Goal: Transaction & Acquisition: Download file/media

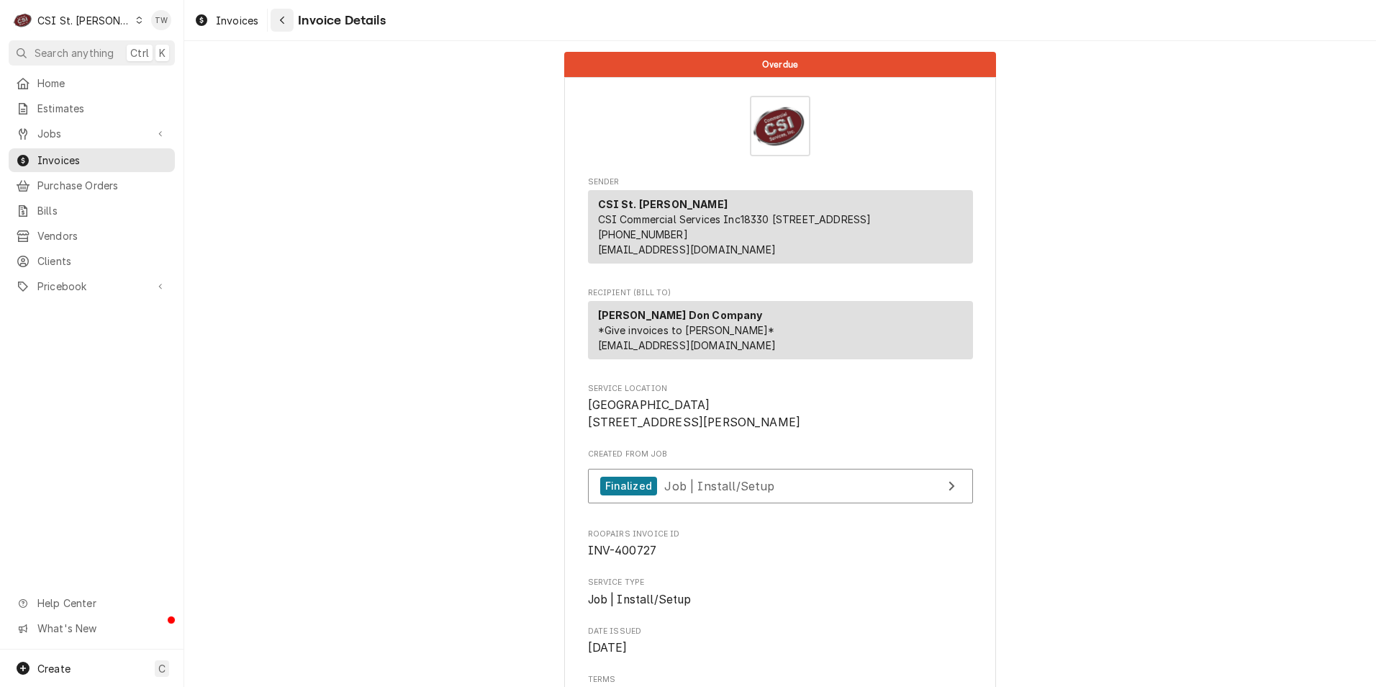
click at [281, 18] on icon "Navigate back" at bounding box center [282, 20] width 6 height 10
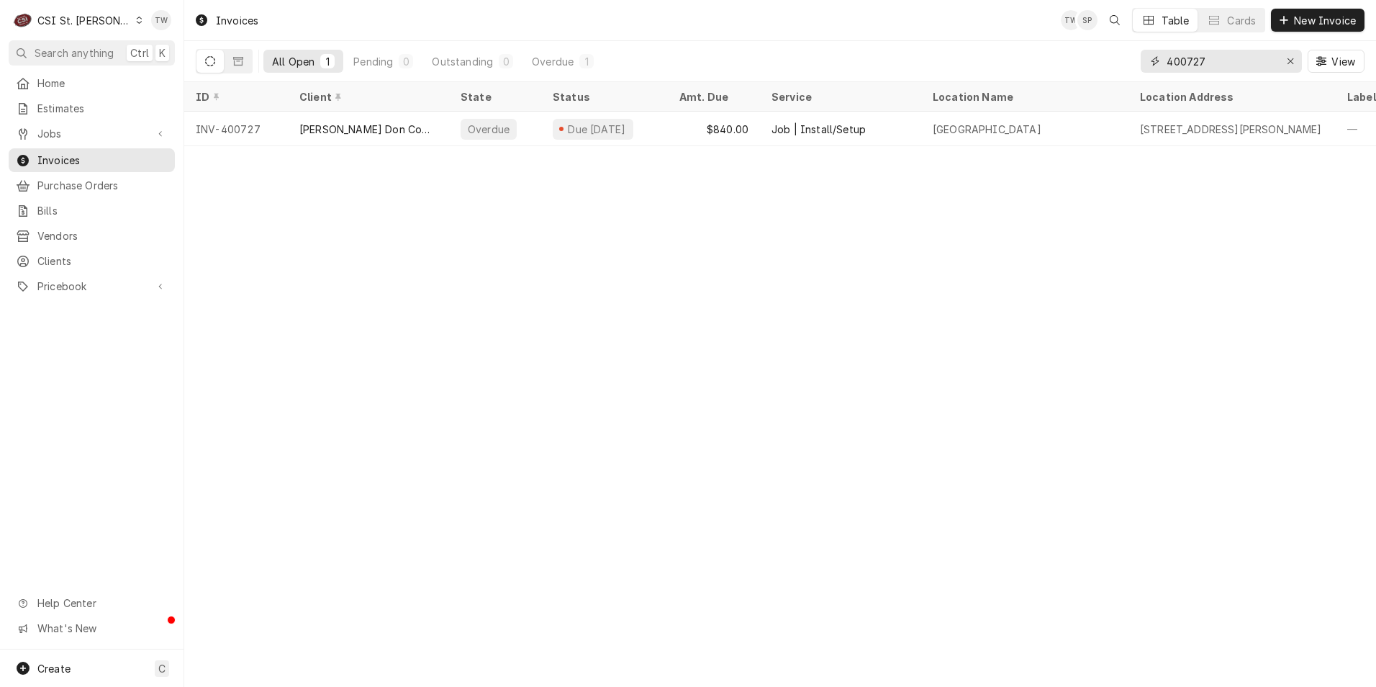
click at [1223, 63] on input "400727" at bounding box center [1221, 61] width 108 height 23
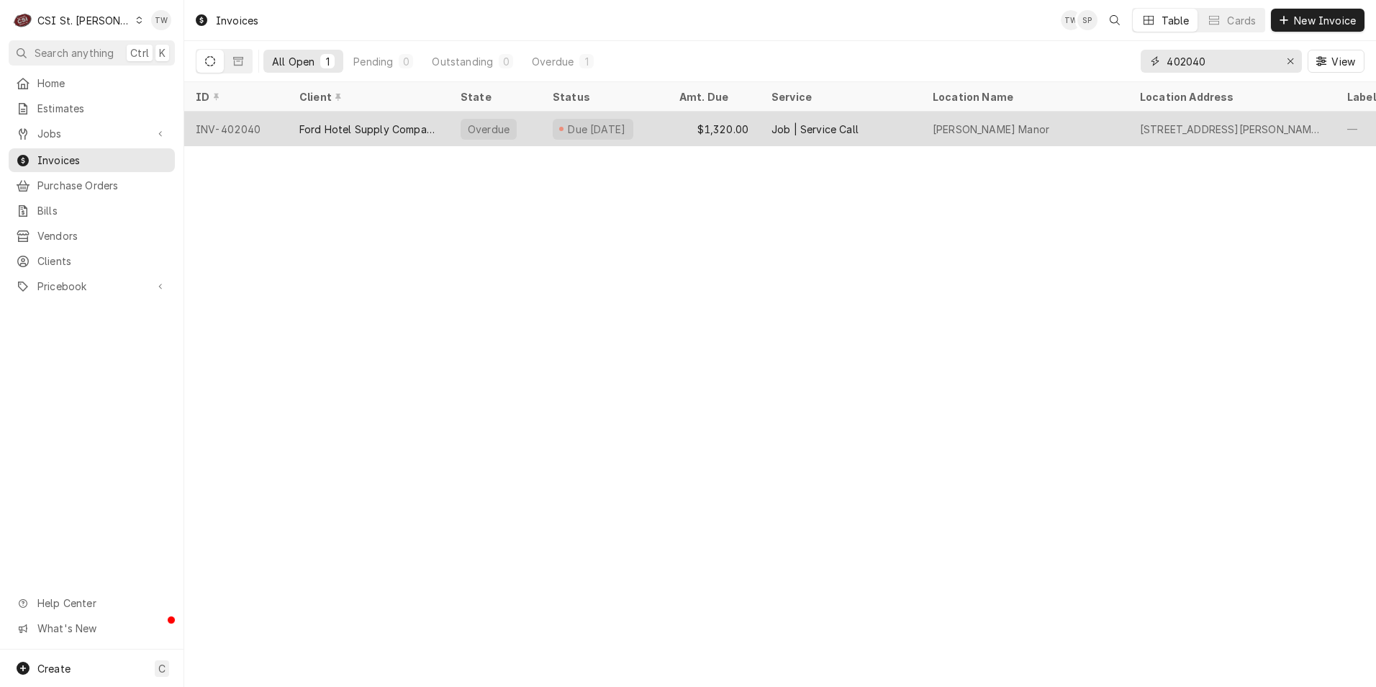
type input "402040"
click at [682, 135] on div "$1,320.00" at bounding box center [714, 129] width 92 height 35
click at [425, 132] on div "Ford Hotel Supply Company" at bounding box center [368, 129] width 138 height 15
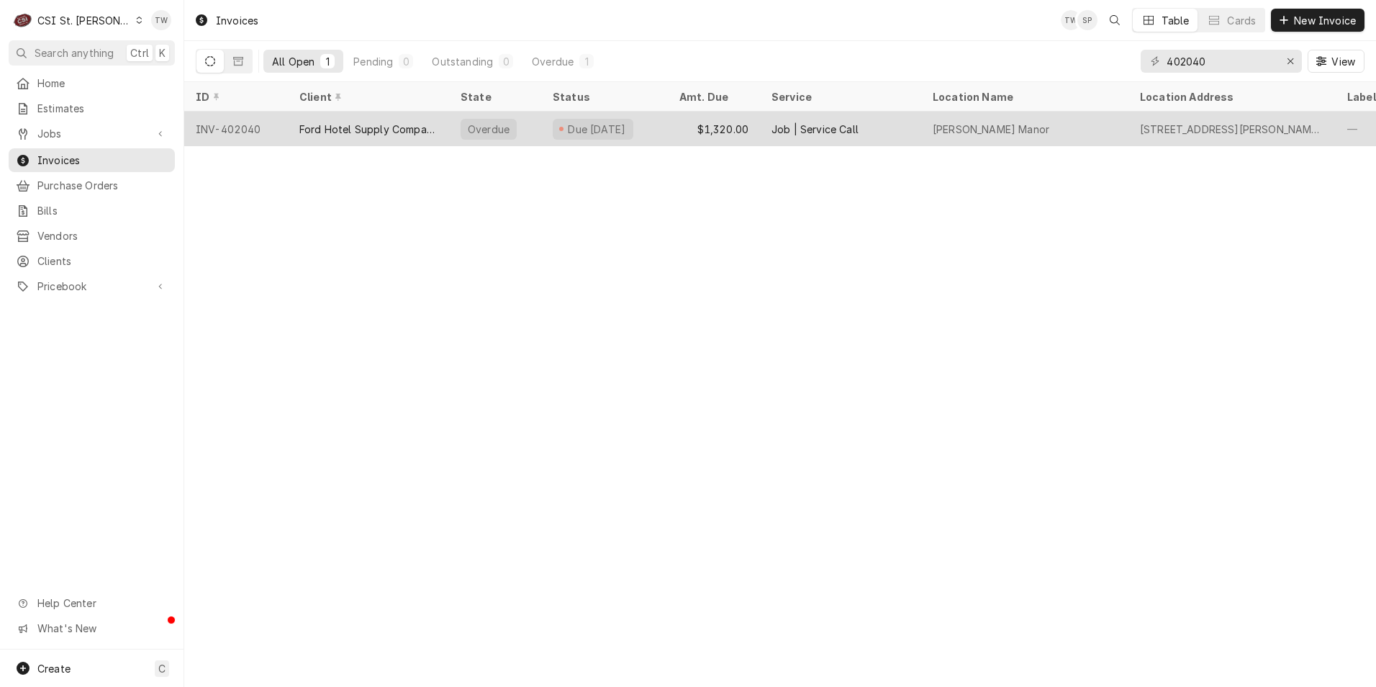
click at [297, 139] on div "Ford Hotel Supply Company" at bounding box center [368, 129] width 161 height 35
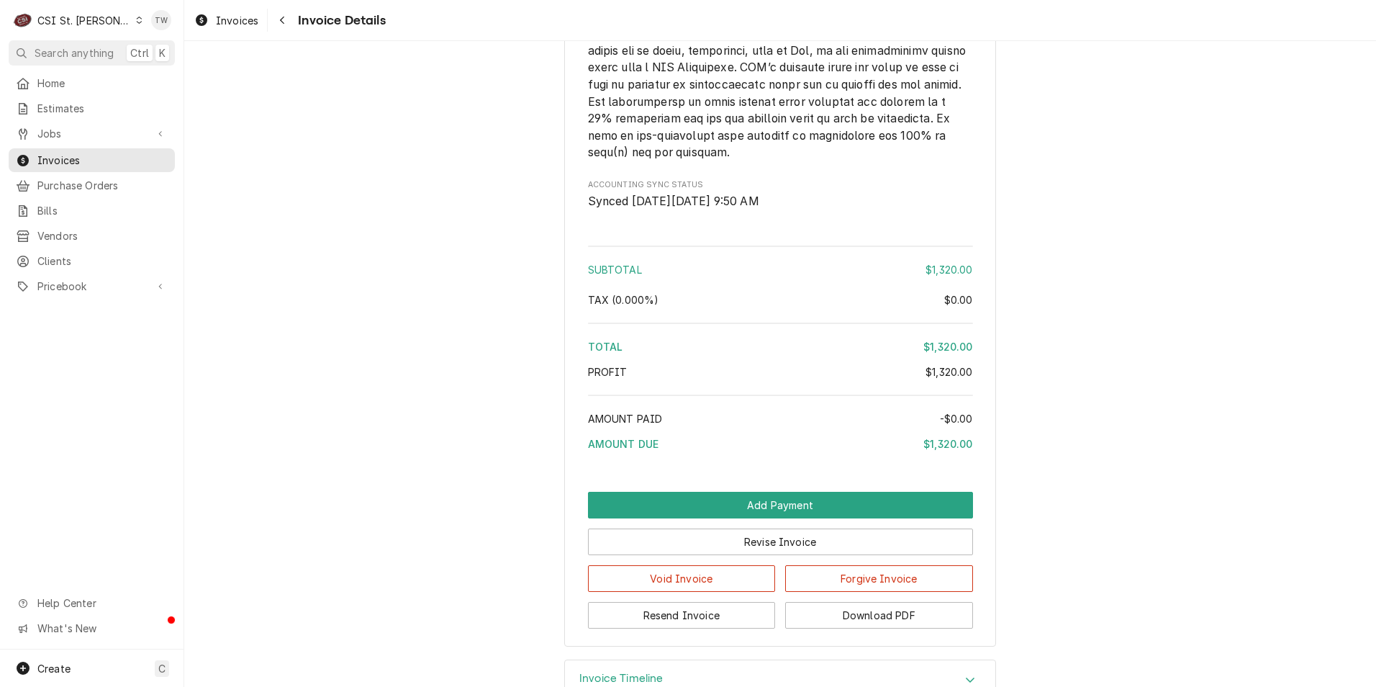
scroll to position [2377, 0]
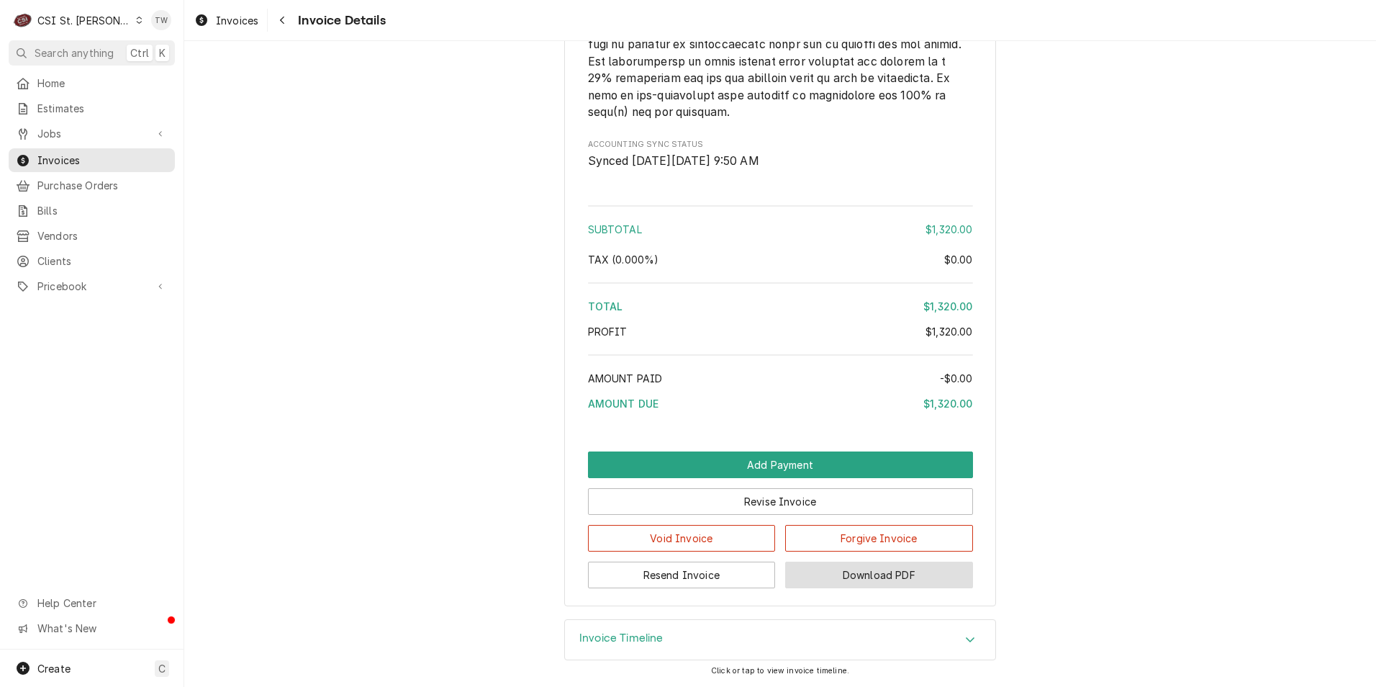
click at [907, 582] on button "Download PDF" at bounding box center [879, 574] width 188 height 27
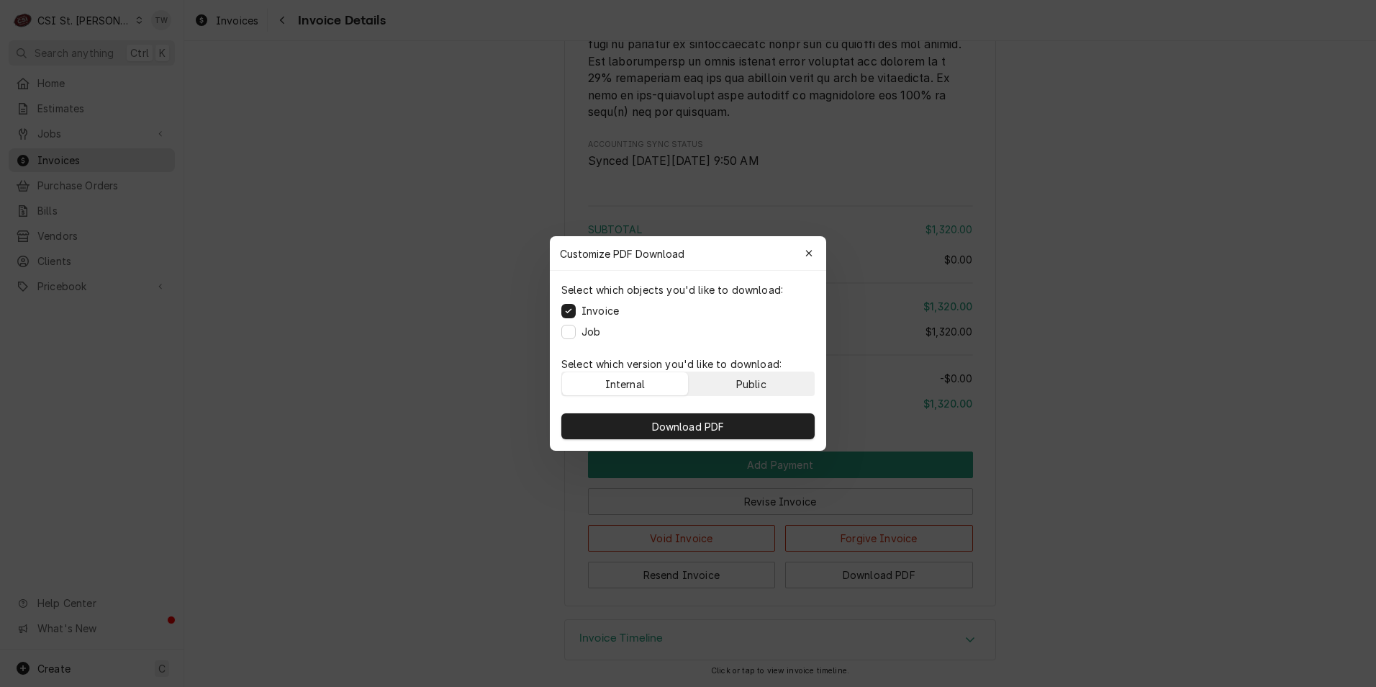
click at [759, 387] on div "Public" at bounding box center [751, 383] width 30 height 15
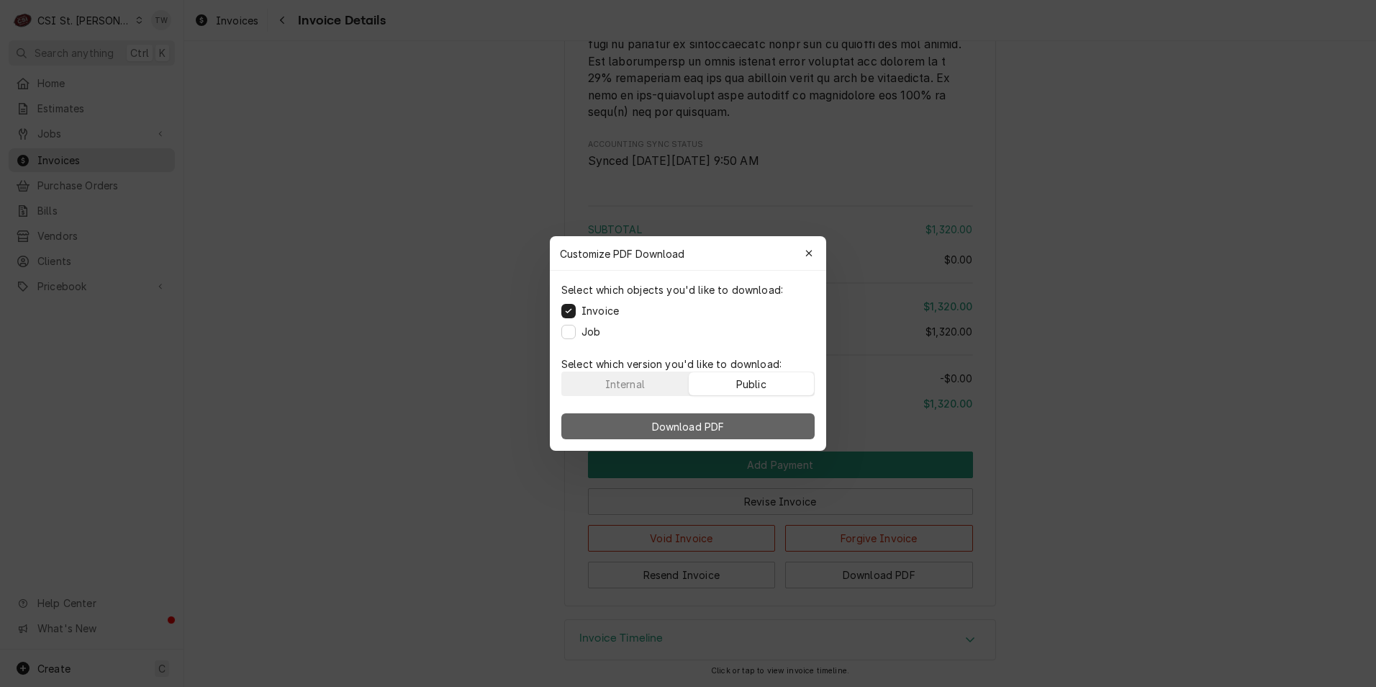
click at [751, 432] on button "Download PDF" at bounding box center [687, 426] width 253 height 26
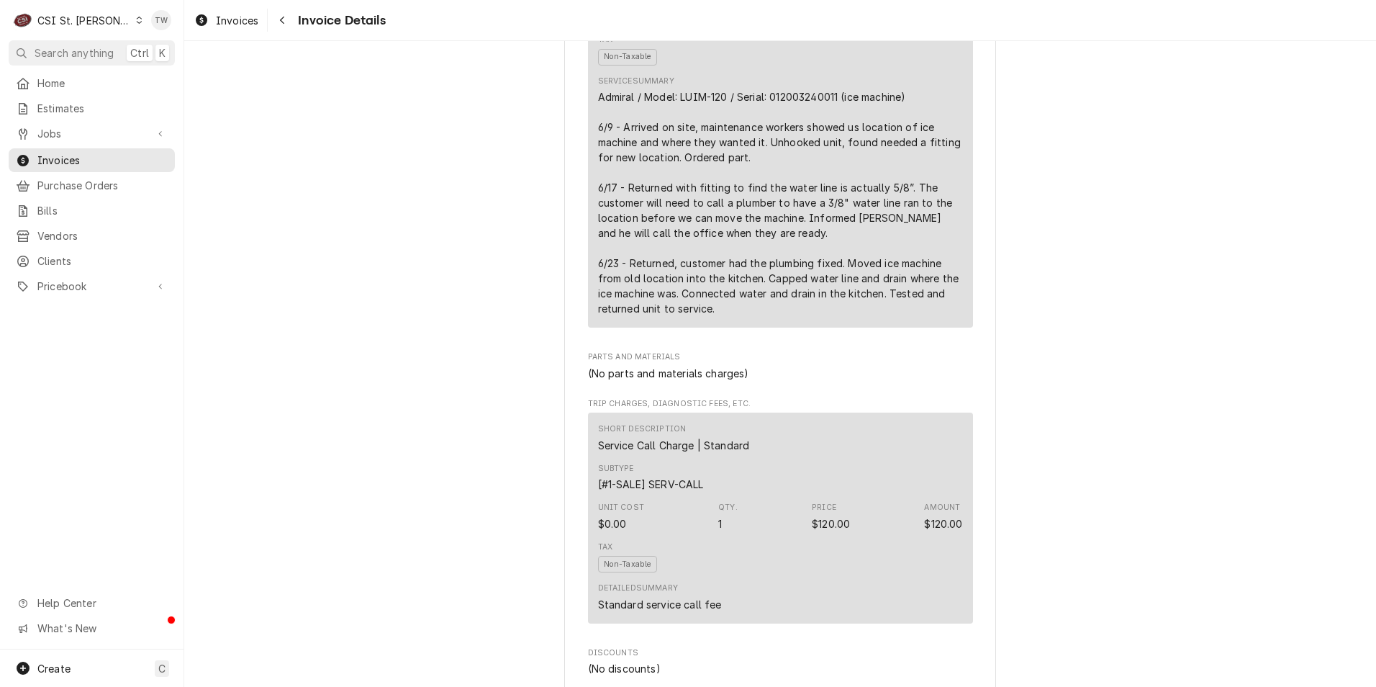
scroll to position [1009, 0]
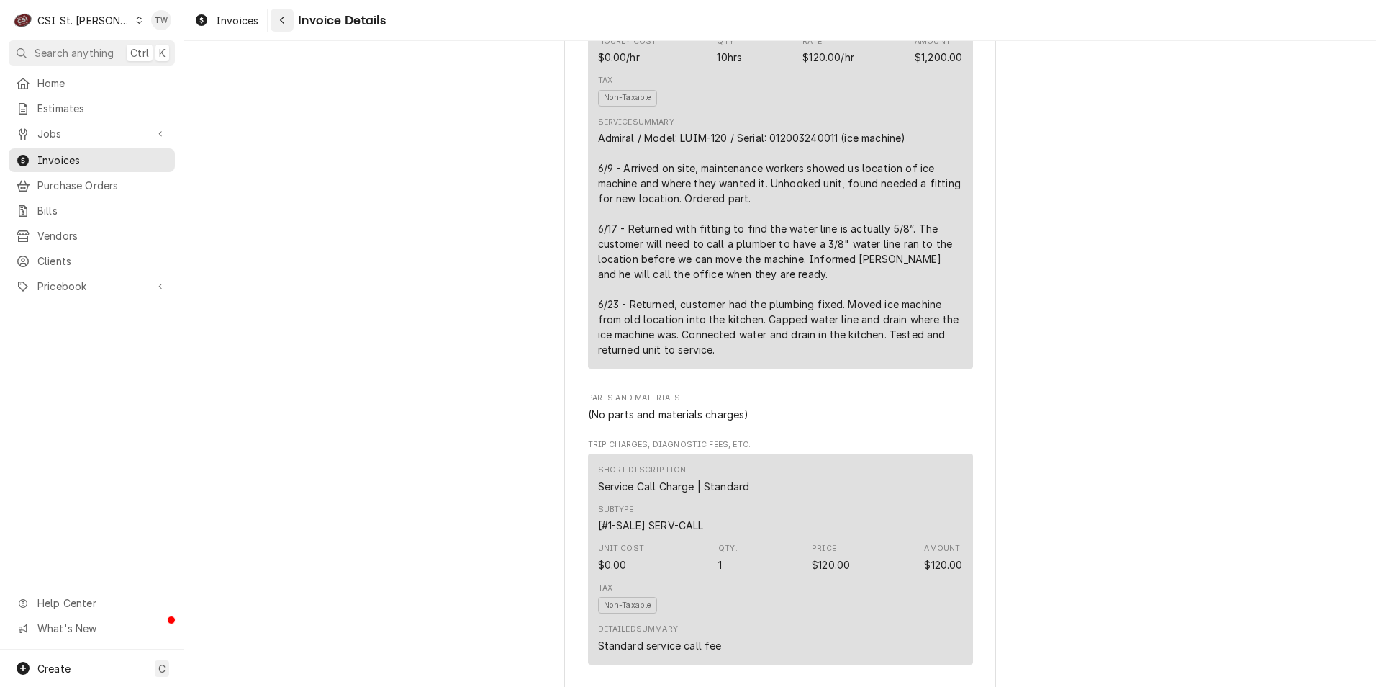
click at [285, 29] on button "Navigate back" at bounding box center [282, 20] width 23 height 23
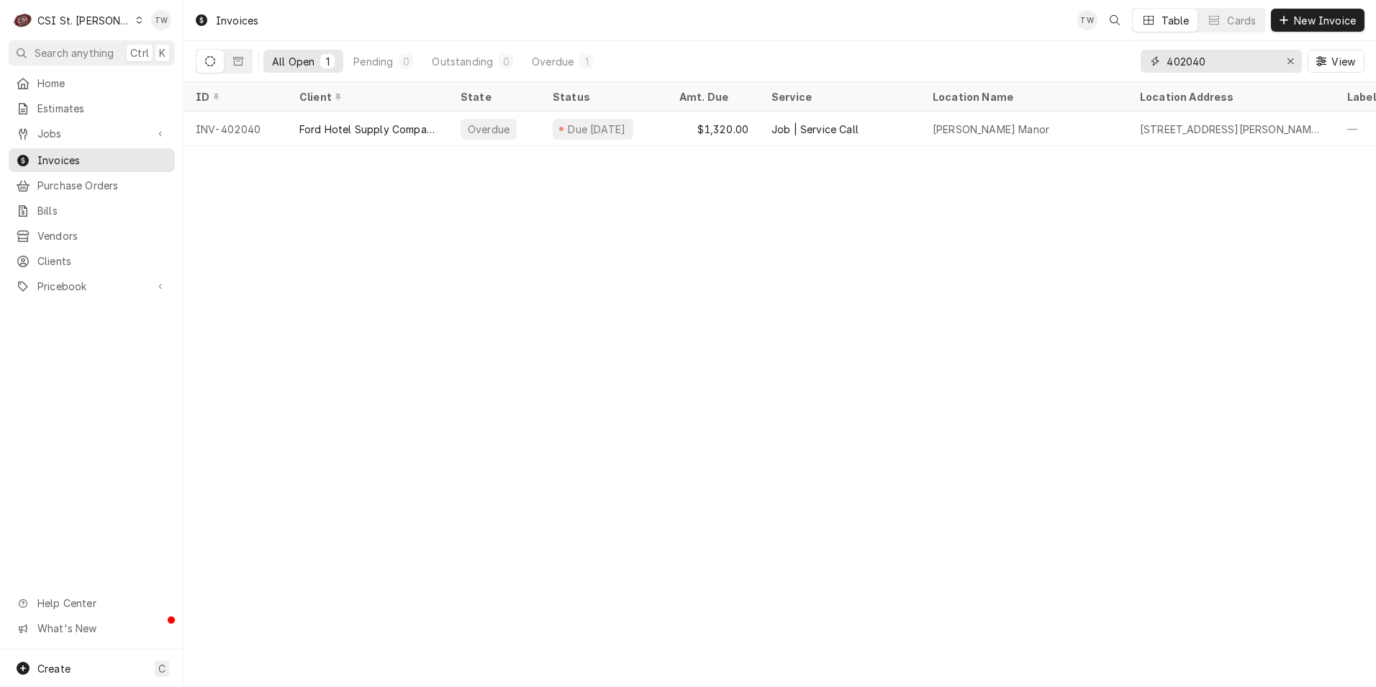
click at [1211, 58] on input "402040" at bounding box center [1221, 61] width 108 height 23
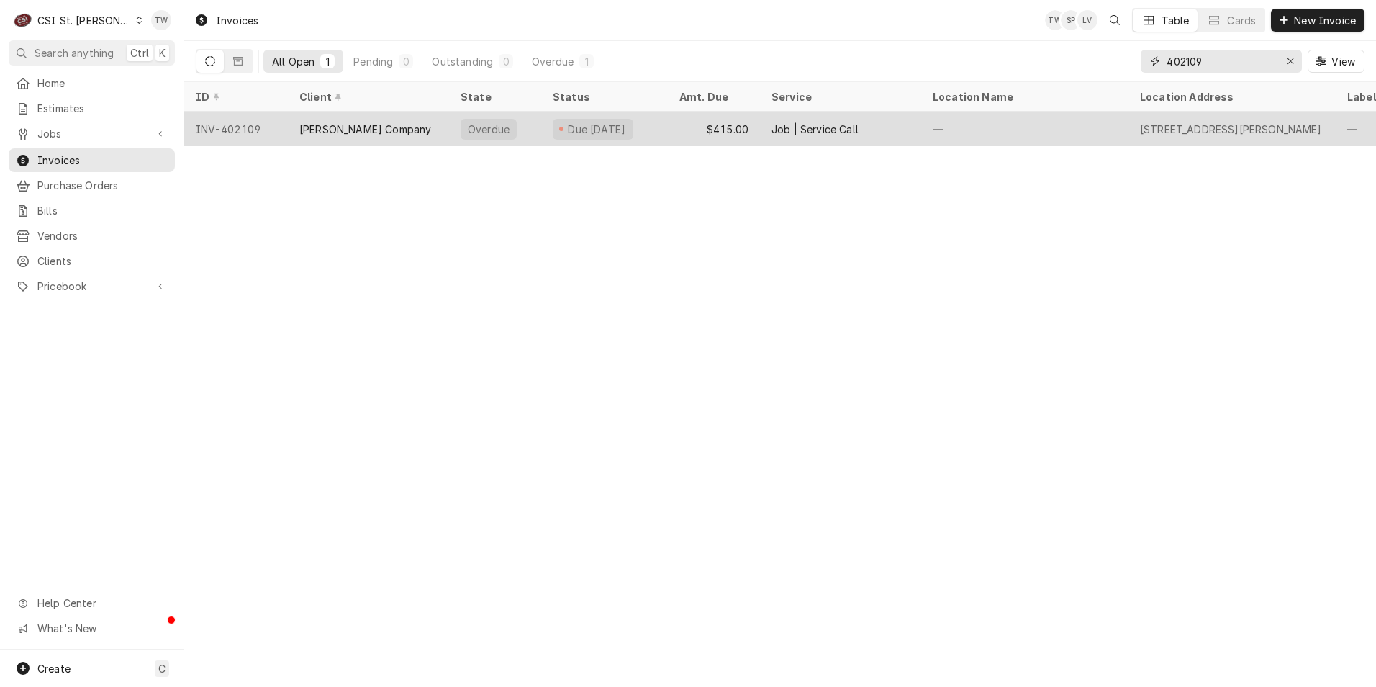
type input "402109"
click at [358, 124] on div "[PERSON_NAME] Company" at bounding box center [365, 129] width 132 height 15
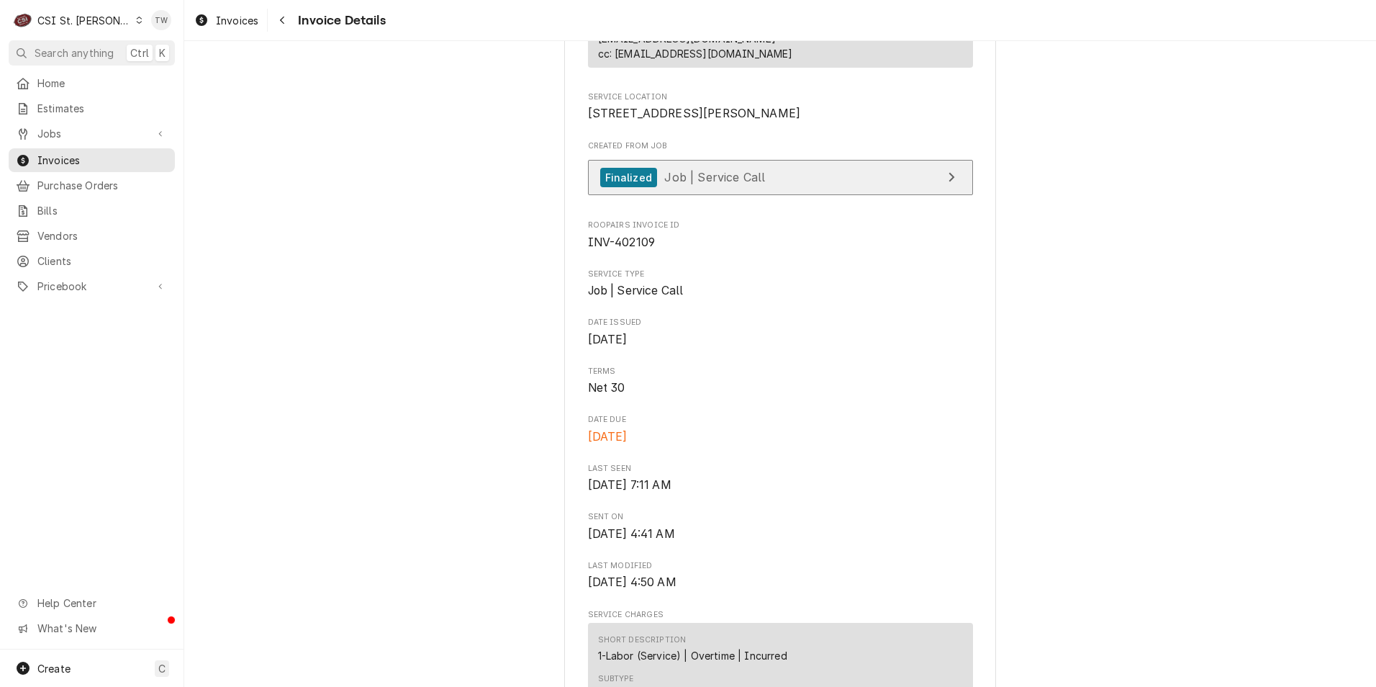
scroll to position [76, 0]
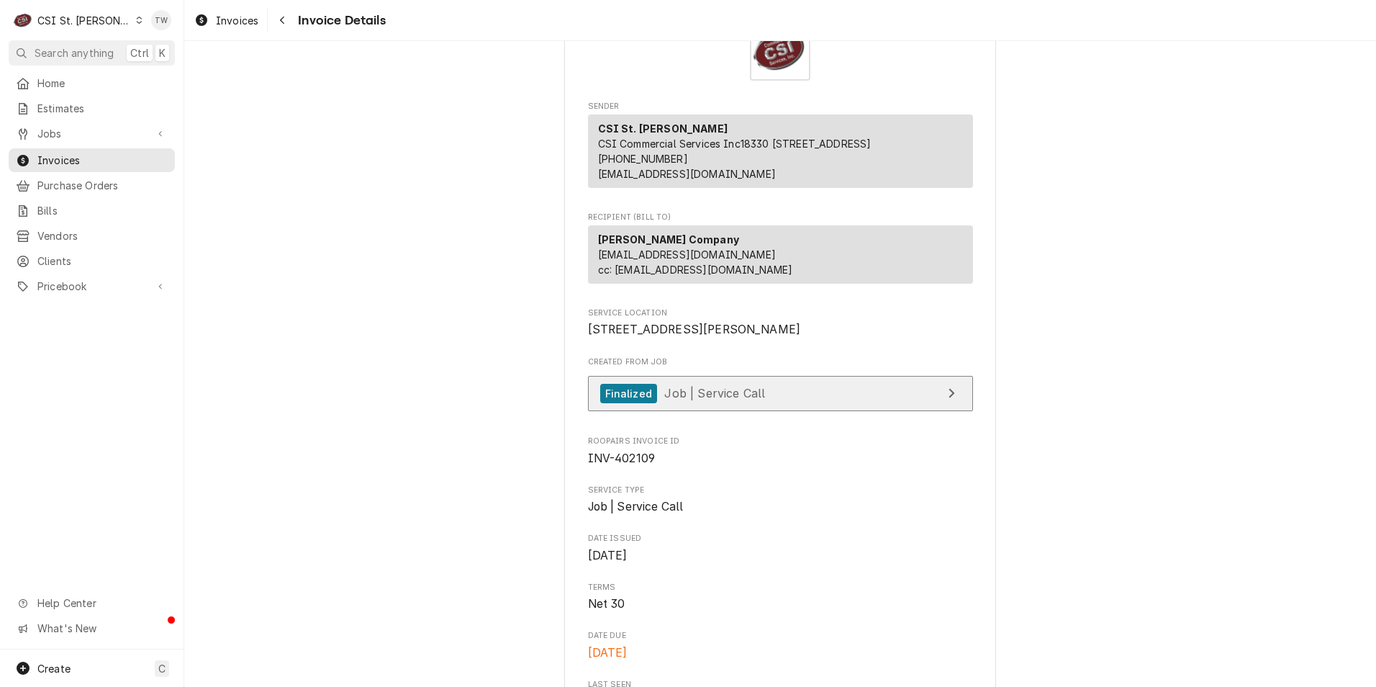
click at [802, 411] on link "Finalized Job | Service Call" at bounding box center [780, 393] width 385 height 35
